Goal: Task Accomplishment & Management: Manage account settings

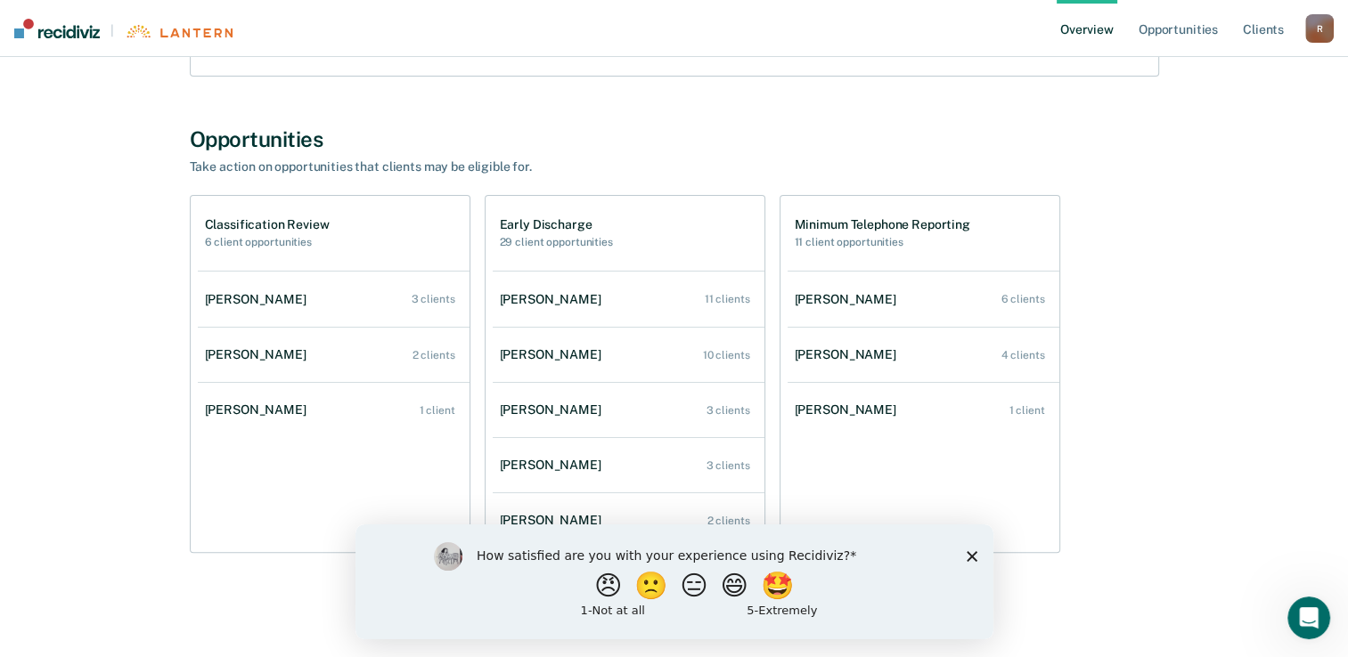
scroll to position [335, 0]
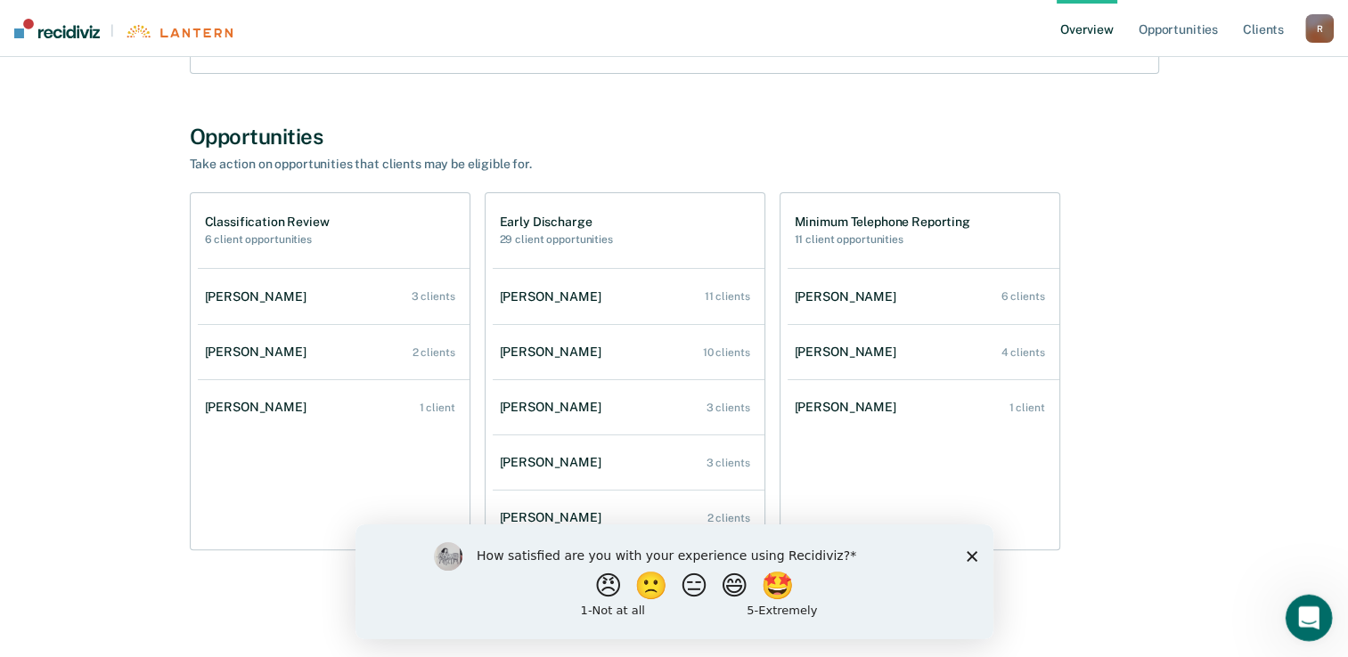
click at [1312, 607] on icon "Open Intercom Messenger" at bounding box center [1306, 615] width 29 height 29
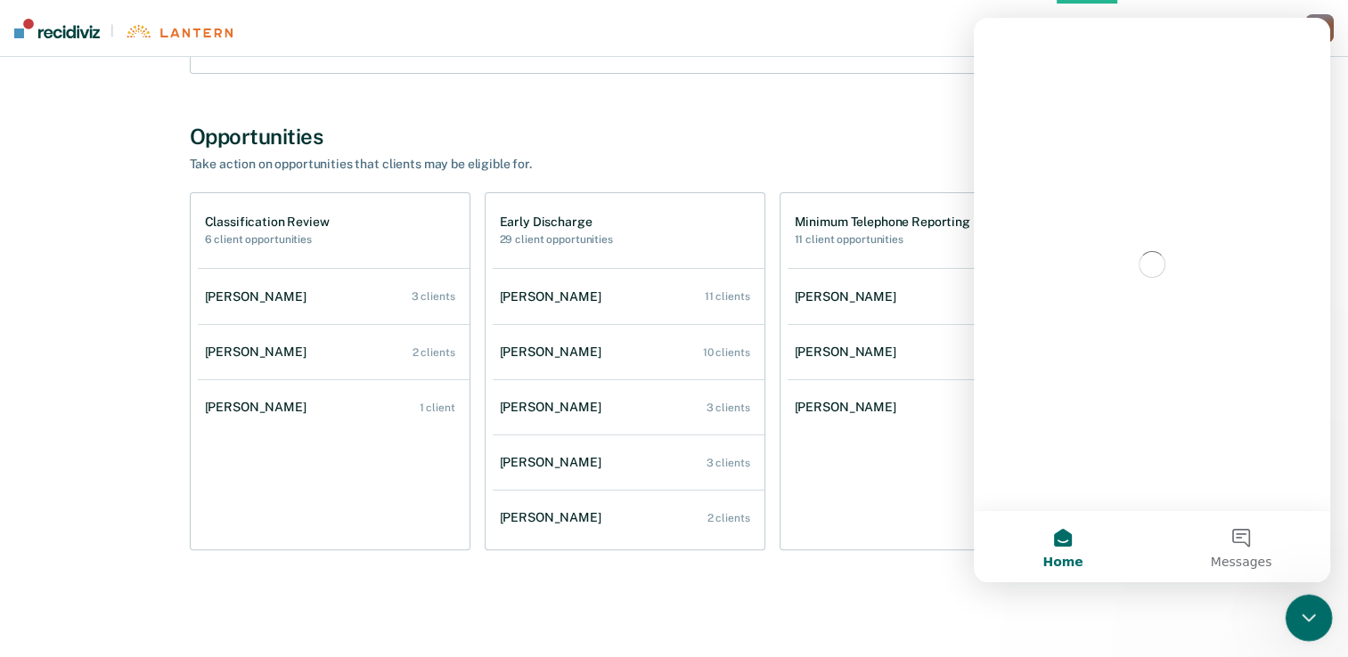
scroll to position [0, 0]
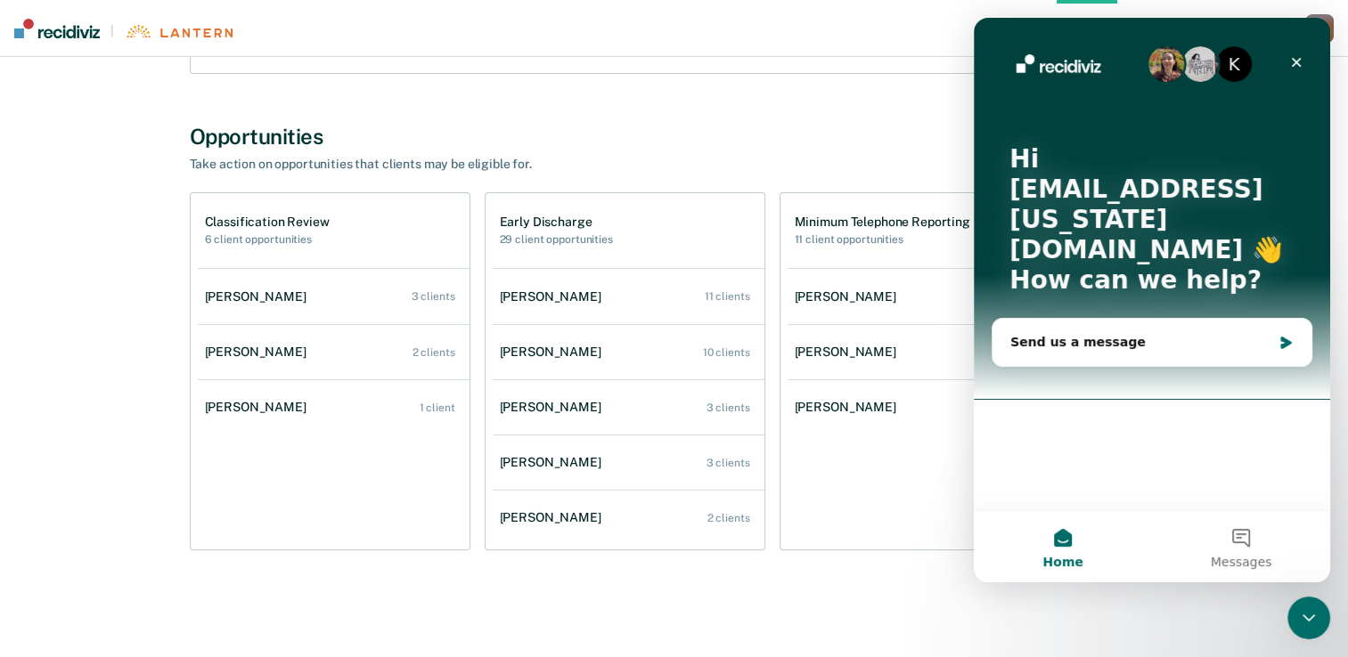
click at [1004, 624] on main "[PERSON_NAME] Overview Region : 10 - CENTRAL Team : 6 Agents Outcomes Measure y…" at bounding box center [674, 189] width 1348 height 935
click at [1298, 60] on icon "Close" at bounding box center [1297, 63] width 10 height 10
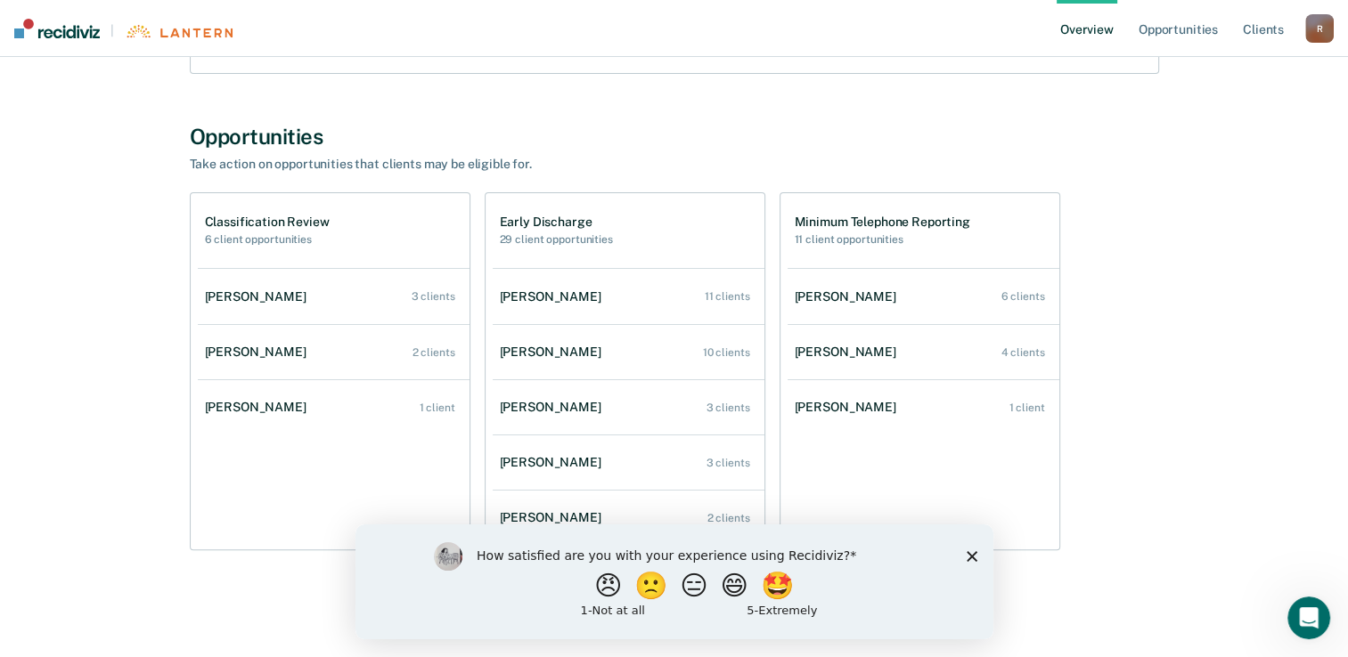
click at [970, 557] on polygon "Close survey" at bounding box center [971, 556] width 11 height 11
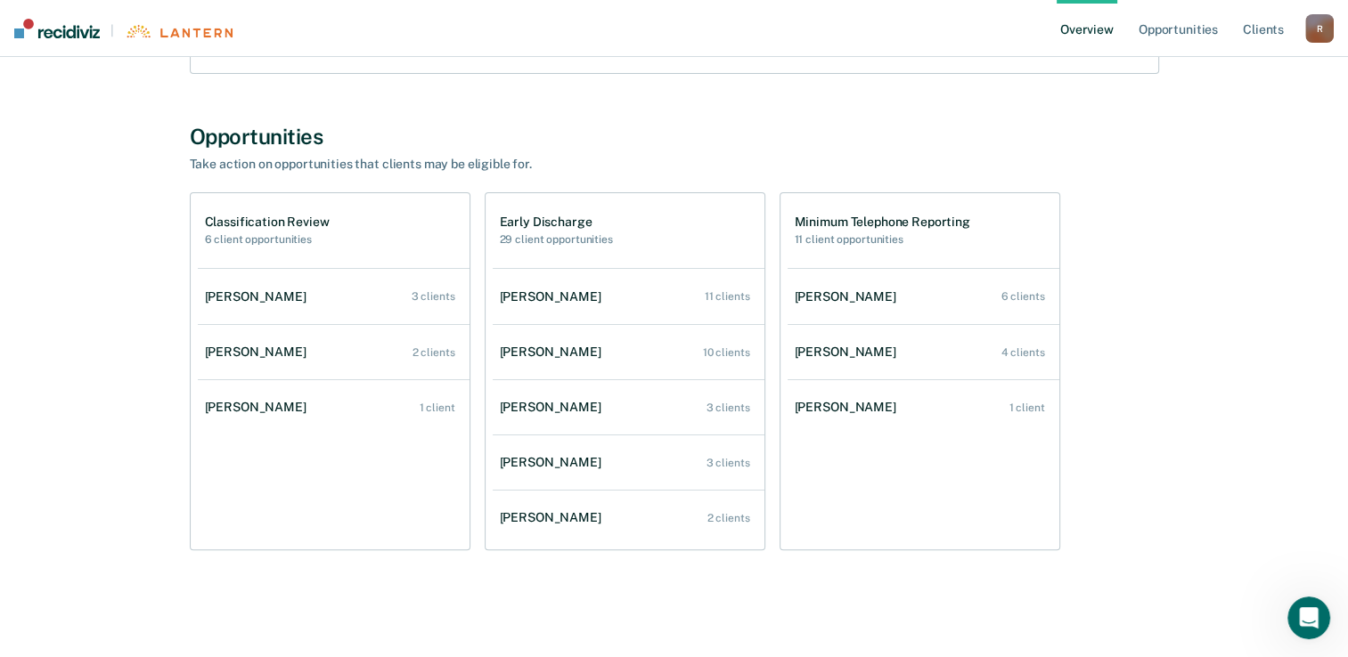
click at [1320, 31] on div "R" at bounding box center [1319, 28] width 29 height 29
click at [1200, 118] on link "Log Out" at bounding box center [1247, 115] width 143 height 15
